Goal: Information Seeking & Learning: Understand process/instructions

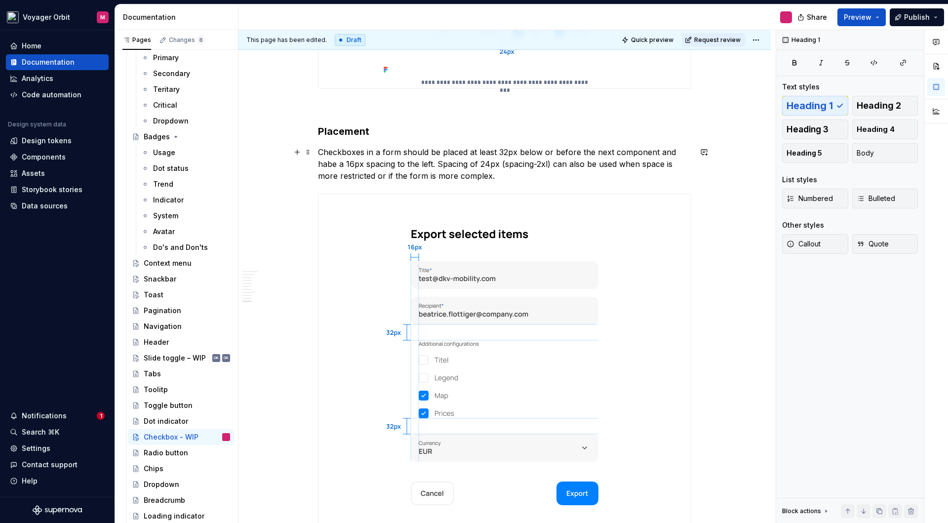
scroll to position [1472, 0]
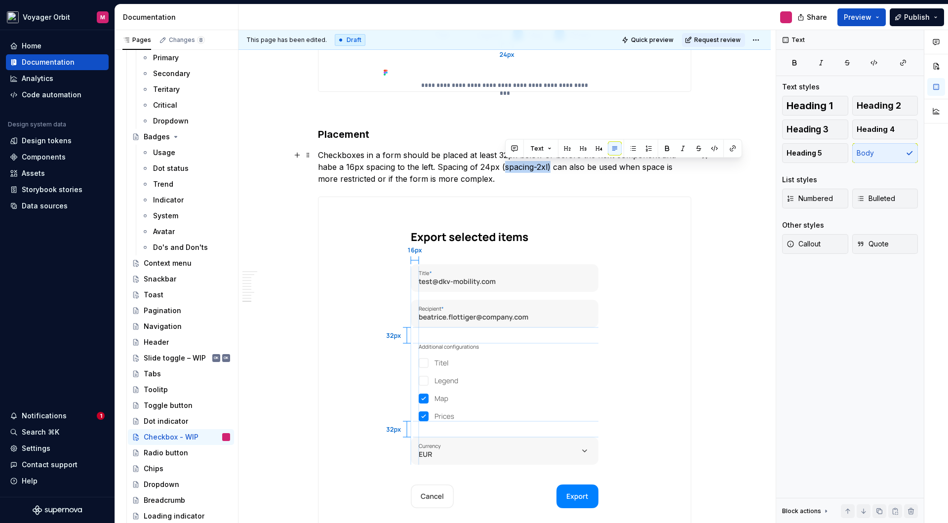
drag, startPoint x: 505, startPoint y: 167, endPoint x: 541, endPoint y: 170, distance: 36.1
click at [549, 168] on p "Checkboxes in a form should be placed at least 32px below or before the next co…" at bounding box center [504, 167] width 373 height 36
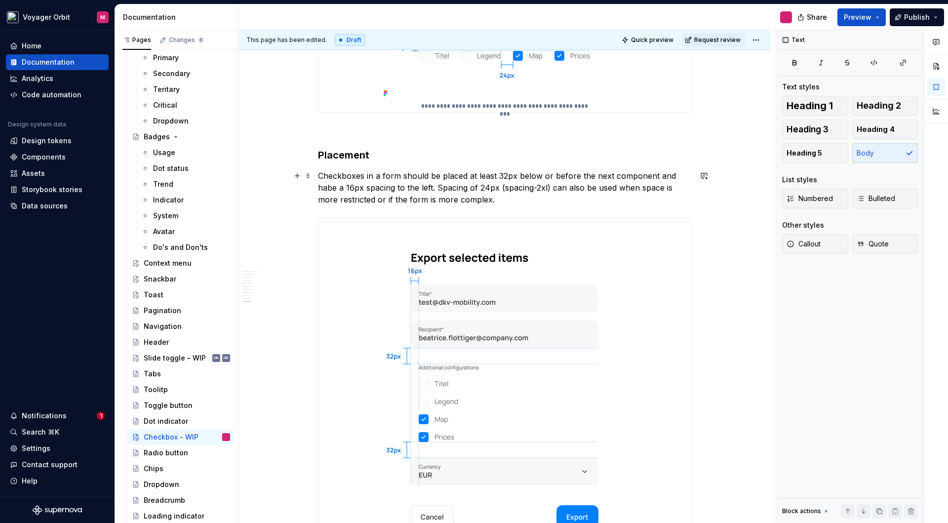
click at [529, 191] on p "Checkboxes in a form should be placed at least 32px below or before the next co…" at bounding box center [504, 188] width 373 height 36
drag, startPoint x: 506, startPoint y: 187, endPoint x: 550, endPoint y: 187, distance: 44.4
click at [550, 187] on p "Checkboxes in a form should be placed at least 32px below or before the next co…" at bounding box center [504, 188] width 373 height 36
click at [548, 188] on p "Checkboxes in a form should be placed at least 32px below or before the next co…" at bounding box center [504, 188] width 373 height 36
drag, startPoint x: 549, startPoint y: 188, endPoint x: 505, endPoint y: 187, distance: 44.9
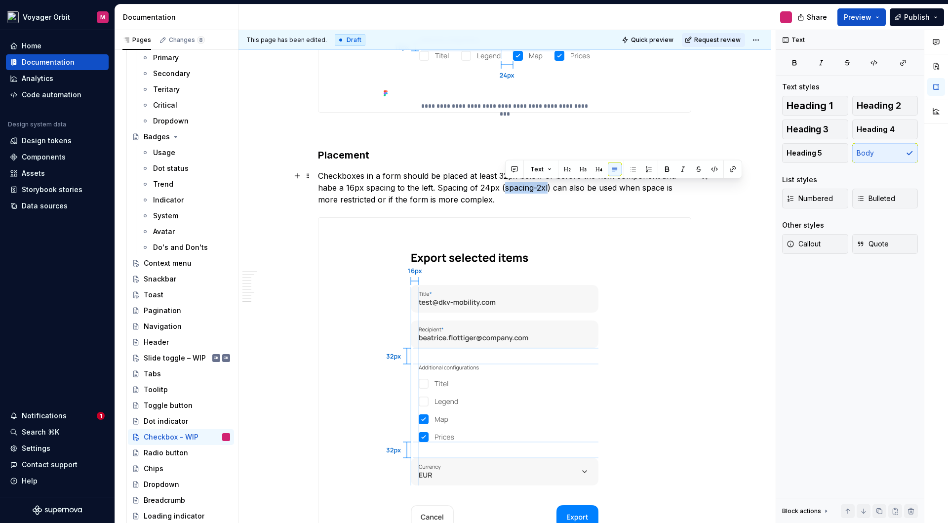
click at [505, 187] on p "Checkboxes in a form should be placed at least 32px below or before the next co…" at bounding box center [504, 188] width 373 height 36
click at [555, 205] on p "Checkboxes in a form should be placed at least 32px below or before the next co…" at bounding box center [504, 188] width 373 height 36
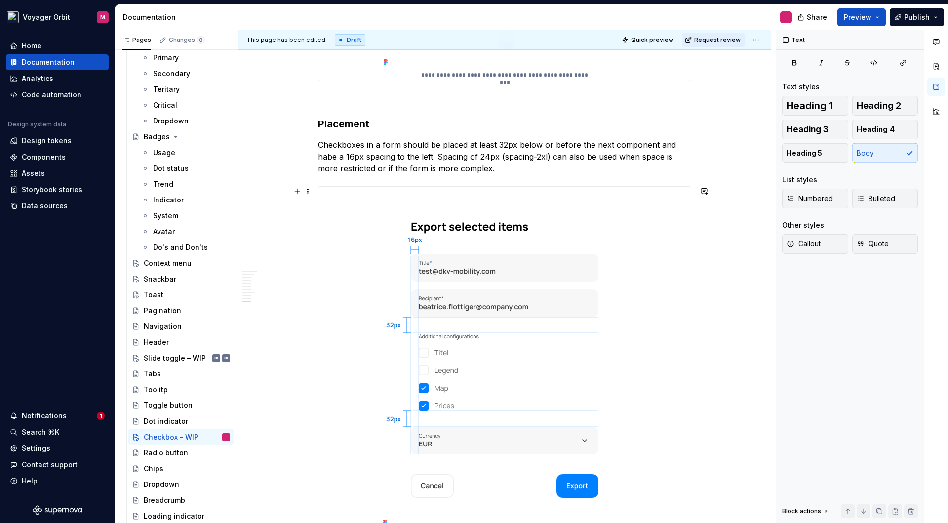
scroll to position [1487, 0]
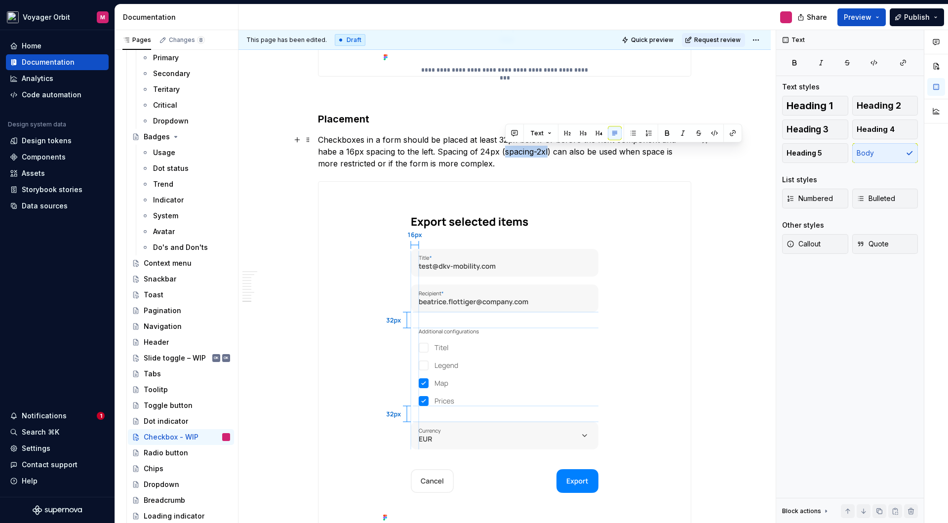
drag, startPoint x: 506, startPoint y: 151, endPoint x: 549, endPoint y: 151, distance: 43.9
click at [549, 151] on p "Checkboxes in a form should be placed at least 32px below or before the next co…" at bounding box center [504, 152] width 373 height 36
click at [713, 133] on button "button" at bounding box center [714, 133] width 14 height 14
drag, startPoint x: 519, startPoint y: 164, endPoint x: 525, endPoint y: 165, distance: 6.0
click at [519, 164] on p "Checkboxes in a form should be placed at least 32px below or before the next co…" at bounding box center [504, 152] width 373 height 36
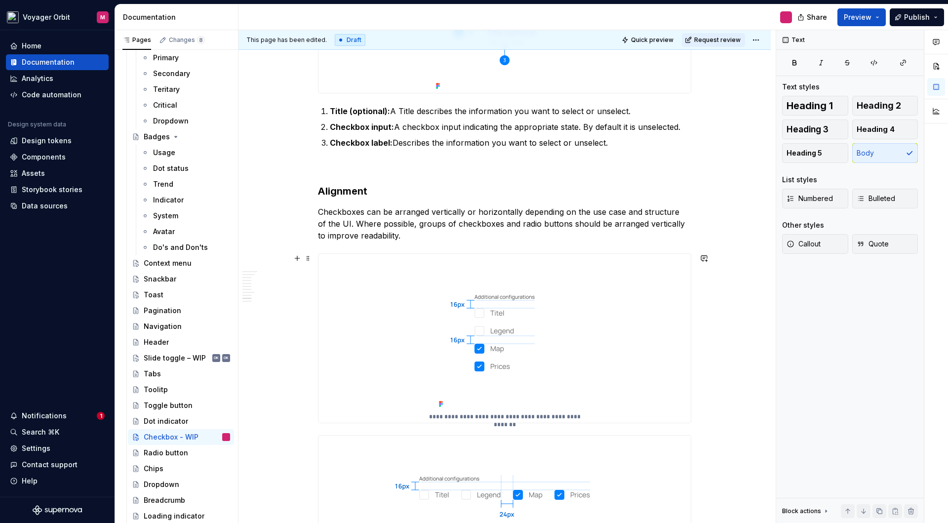
scroll to position [1124, 0]
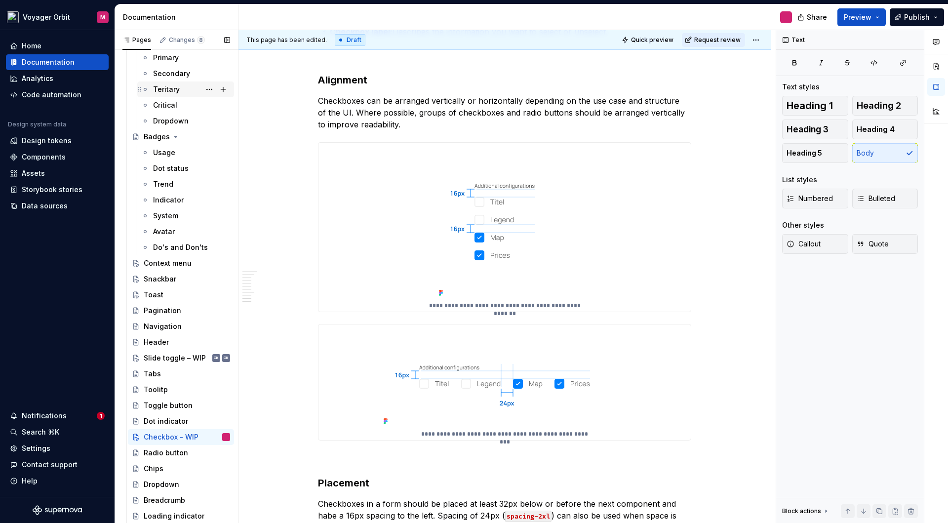
type textarea "*"
